Goal: Task Accomplishment & Management: Use online tool/utility

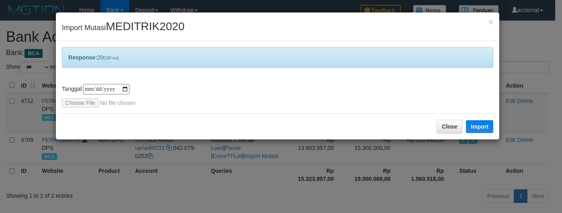
select select "***"
click at [114, 99] on input "file" at bounding box center [115, 102] width 106 height 9
click at [475, 125] on button "Import" at bounding box center [479, 126] width 27 height 13
click at [328, 27] on div "× Import Mutasi MEDITRIK2020" at bounding box center [277, 26] width 443 height 29
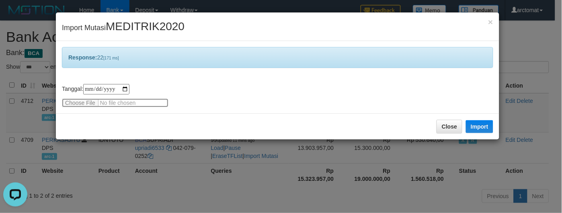
click at [118, 99] on input "file" at bounding box center [115, 102] width 106 height 9
click at [474, 123] on button "Import" at bounding box center [479, 126] width 27 height 13
click at [326, 29] on div "× Import Mutasi MEDITRIK2020" at bounding box center [277, 26] width 443 height 29
click at [147, 104] on input "file" at bounding box center [115, 102] width 106 height 9
click at [477, 124] on button "Import" at bounding box center [479, 126] width 27 height 13
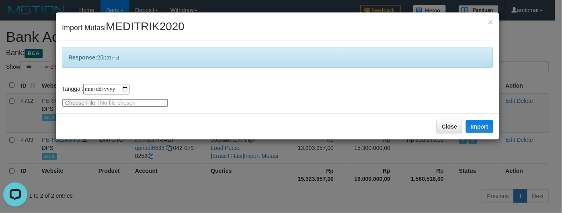
click at [146, 102] on input "file" at bounding box center [115, 102] width 106 height 9
type input "**********"
click at [477, 123] on button "Import" at bounding box center [479, 126] width 27 height 13
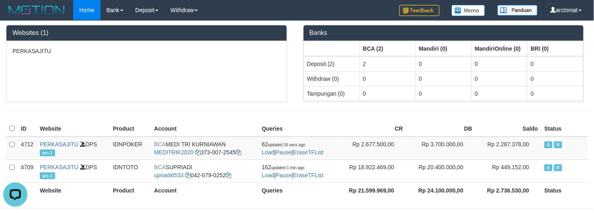
click at [98, 101] on div "PERKASAJITU" at bounding box center [146, 71] width 280 height 61
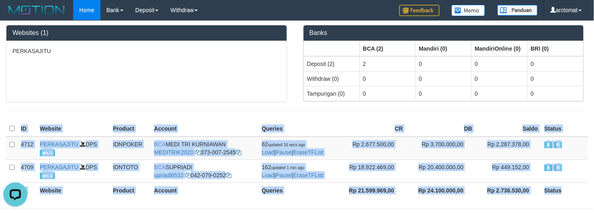
drag, startPoint x: 564, startPoint y: 190, endPoint x: 6, endPoint y: 131, distance: 561.3
click at [6, 131] on table "ID Website Product Account Queries CR DB Saldo Status 4712 PERKASAJITU DPS arc-…" at bounding box center [297, 159] width 582 height 77
click at [18, 127] on th "ID" at bounding box center [27, 129] width 19 height 16
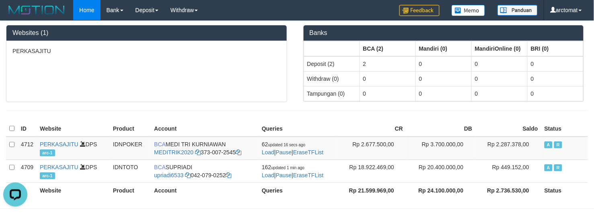
drag, startPoint x: 18, startPoint y: 122, endPoint x: 579, endPoint y: 196, distance: 565.0
click at [587, 198] on table "ID Website Product Account Queries CR DB Saldo Status 4712 PERKASAJITU DPS arc-…" at bounding box center [297, 159] width 582 height 77
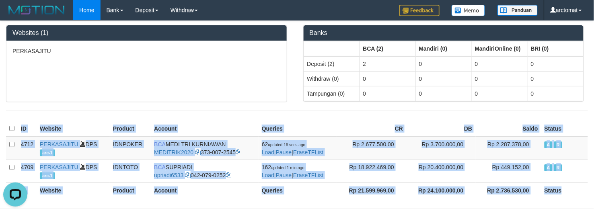
click at [559, 193] on th "Status" at bounding box center [564, 189] width 47 height 15
drag, startPoint x: 568, startPoint y: 192, endPoint x: 18, endPoint y: 119, distance: 555.0
click at [18, 119] on div "Websites (1) PERKASAJITU Banks BCA (2) Mandiri (0) MandiriOnline (0) BRI (0) De…" at bounding box center [297, 110] width 594 height 179
click at [25, 119] on div "Websites (1) PERKASAJITU Banks BCA (2) Mandiri (0) MandiriOnline (0) BRI (0) De…" at bounding box center [297, 110] width 594 height 179
drag, startPoint x: 16, startPoint y: 127, endPoint x: 579, endPoint y: 189, distance: 566.1
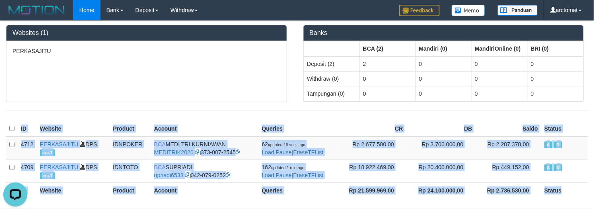
click at [579, 189] on table "ID Website Product Account Queries CR DB Saldo Status 4712 PERKASAJITU DPS arc-…" at bounding box center [297, 159] width 582 height 77
click at [557, 190] on th "Status" at bounding box center [564, 189] width 47 height 15
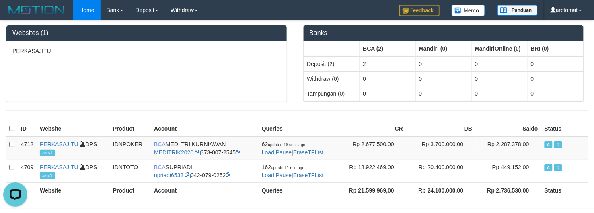
click at [260, 103] on div at bounding box center [297, 110] width 594 height 16
drag, startPoint x: 33, startPoint y: 102, endPoint x: 163, endPoint y: 52, distance: 139.0
click at [33, 102] on div at bounding box center [297, 110] width 594 height 16
